Goal: Information Seeking & Learning: Learn about a topic

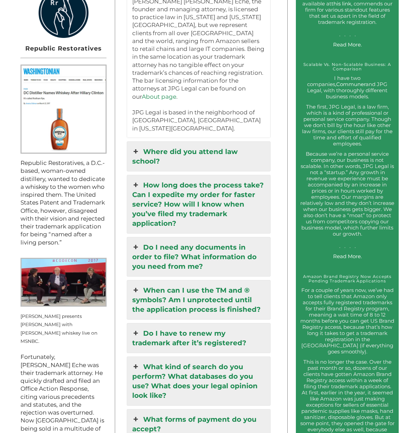
scroll to position [600, 0]
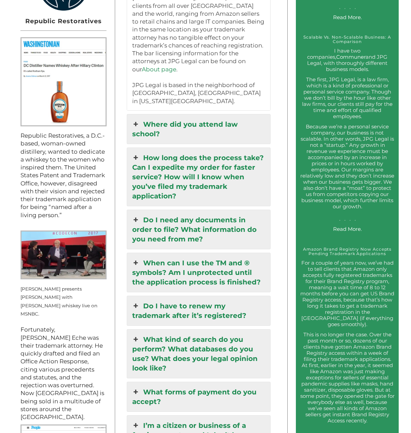
click at [191, 171] on link "How long does the process take? Can I expedite my order for faster service? How…" at bounding box center [198, 177] width 143 height 58
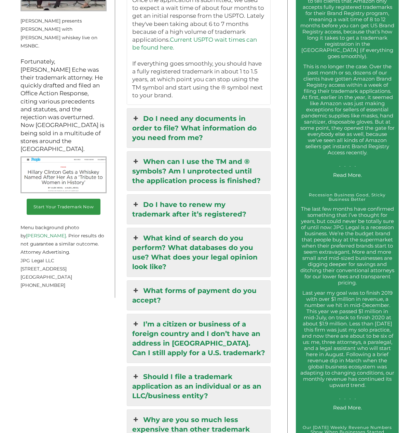
scroll to position [942, 0]
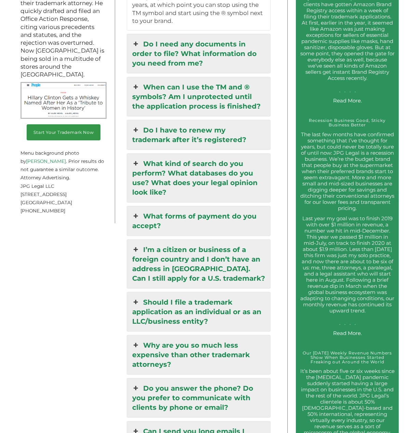
click at [222, 91] on link "When can I use the TM and ® symbols? Am I unprotected until the application pro…" at bounding box center [198, 96] width 143 height 39
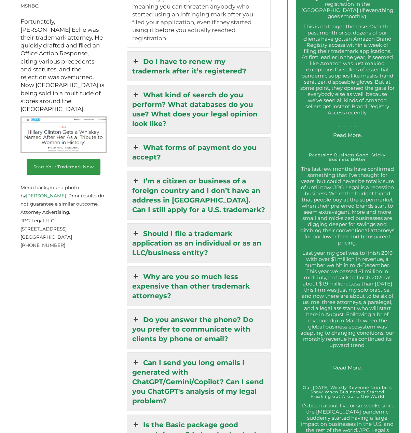
scroll to position [925, 0]
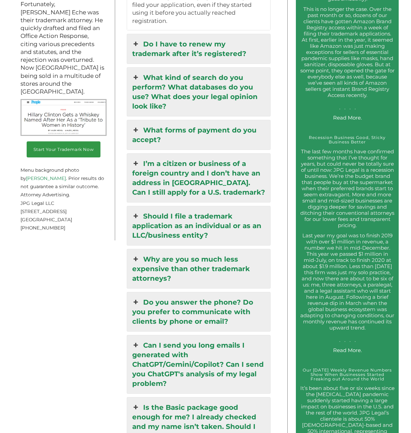
click at [183, 293] on link "Do you answer the phone? Do you prefer to communicate with clients by phone or …" at bounding box center [198, 311] width 143 height 39
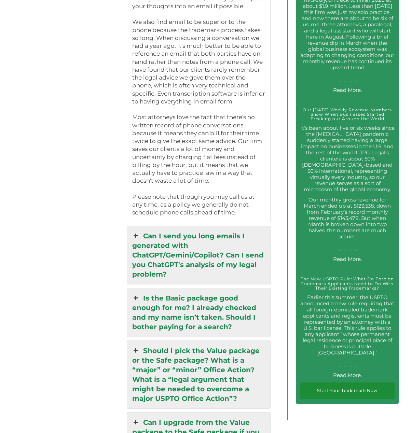
scroll to position [1187, 0]
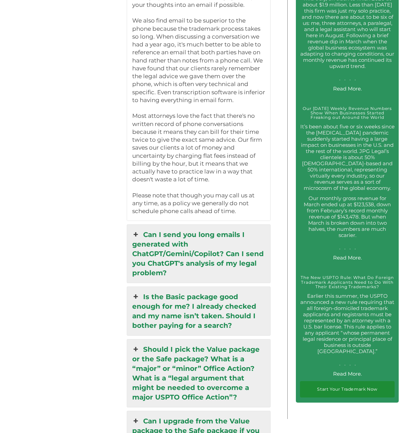
click at [165, 232] on link "Can I send you long emails I generated with ChatGPT/Gemini/Copilot? Can I send …" at bounding box center [198, 254] width 143 height 58
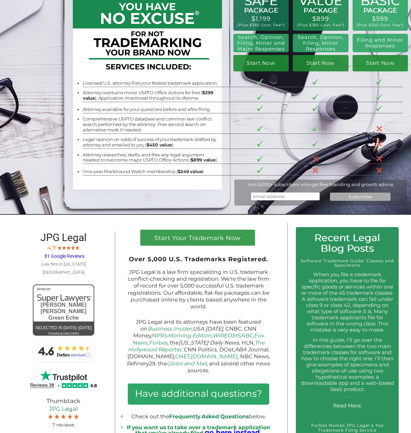
scroll to position [0, 0]
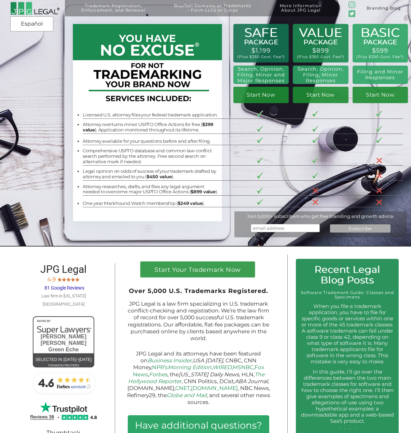
click at [372, 10] on link "Branding Blog" at bounding box center [383, 8] width 55 height 16
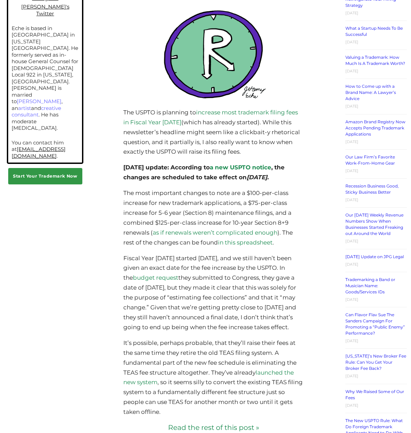
scroll to position [672, 0]
